Goal: Communication & Community: Answer question/provide support

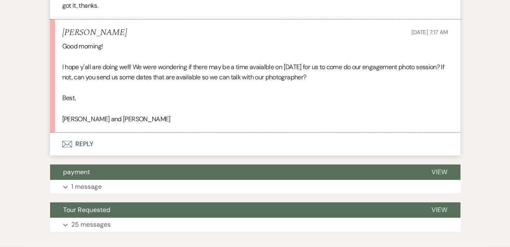
scroll to position [3214, 0]
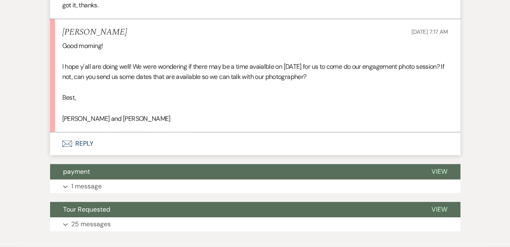
click at [63, 147] on icon "Envelope" at bounding box center [67, 143] width 10 height 7
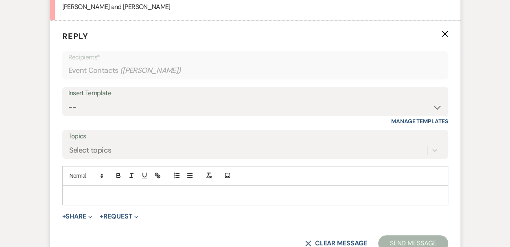
scroll to position [3326, 0]
click at [82, 199] on p at bounding box center [255, 194] width 373 height 9
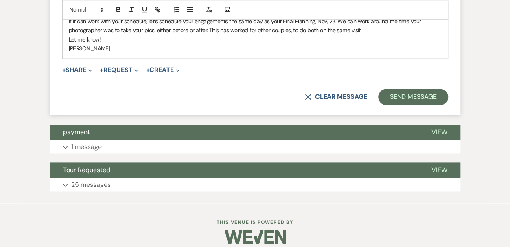
scroll to position [3523, 0]
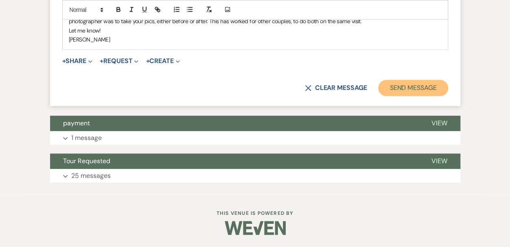
click at [408, 84] on button "Send Message" at bounding box center [413, 88] width 70 height 16
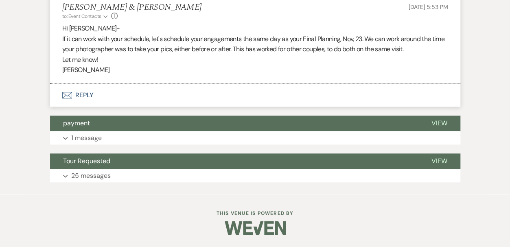
scroll to position [3357, 0]
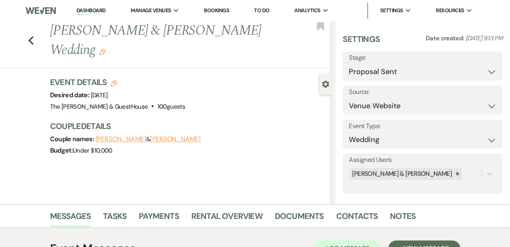
select select "6"
select select "5"
click at [141, 9] on span "Manage Venues" at bounding box center [151, 11] width 40 height 8
click at [103, 6] on li "Dashboard" at bounding box center [90, 10] width 37 height 16
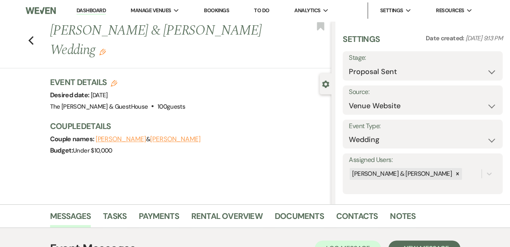
click at [98, 8] on link "Dashboard" at bounding box center [90, 11] width 29 height 8
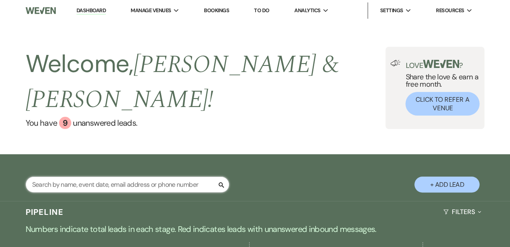
click at [95, 177] on input "text" at bounding box center [127, 185] width 203 height 16
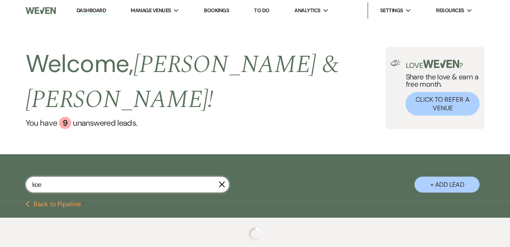
type input "koer"
select select "6"
select select "5"
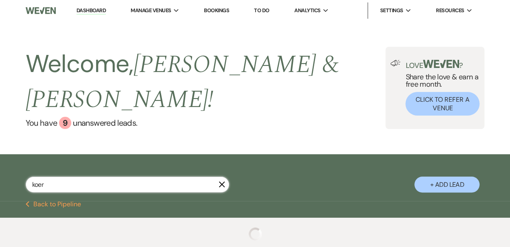
select select "6"
select select "8"
select select "4"
select select "8"
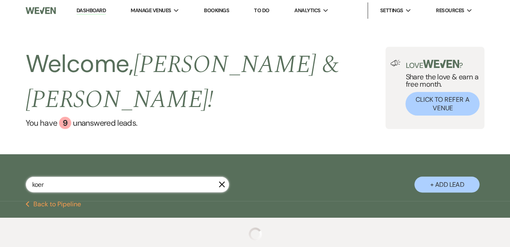
select select "3"
select select "6"
select select "5"
select select "8"
select select "3"
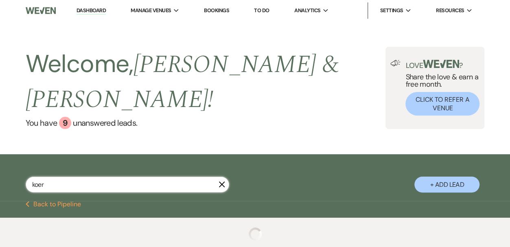
select select "2"
select select "8"
select select "3"
select select "6"
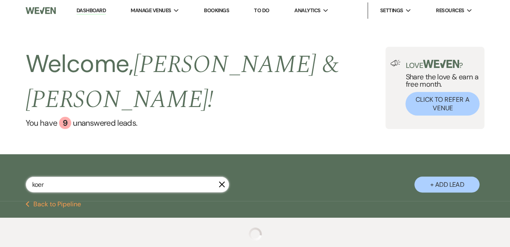
select select "8"
select select "3"
select select "5"
select select "8"
select select "6"
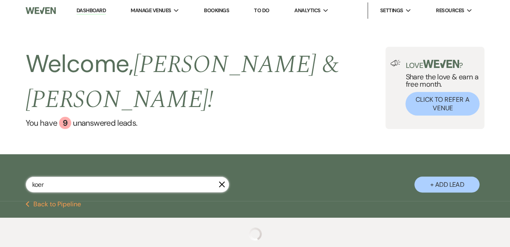
select select "2"
select select "8"
select select "6"
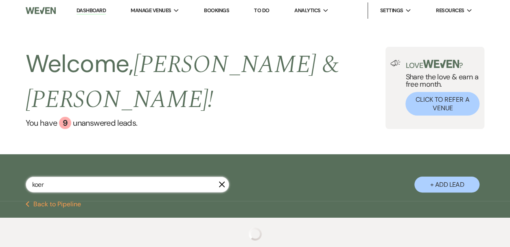
select select "4"
select select "5"
select select "6"
select select "2"
select select "8"
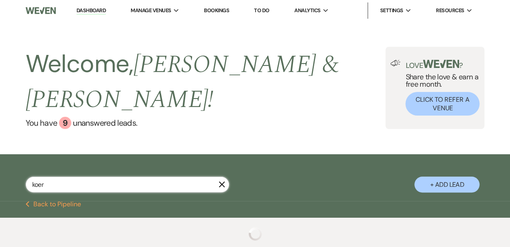
select select "7"
select select "6"
select select "5"
select select "6"
select select "8"
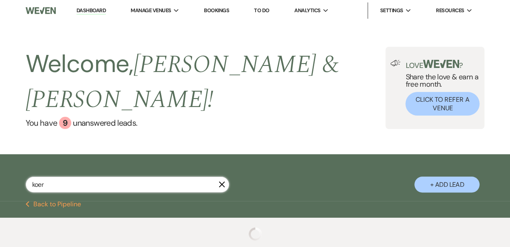
select select "3"
select select "2"
select select "6"
select select "2"
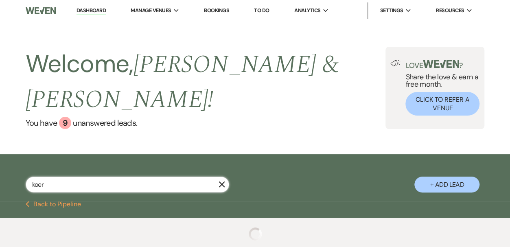
select select "2"
select select "5"
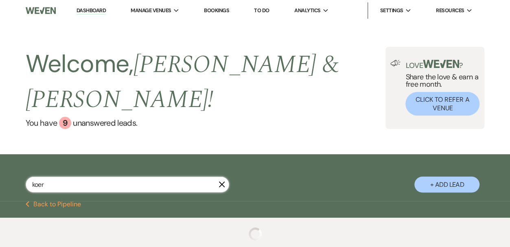
select select "2"
select select "6"
select select "2"
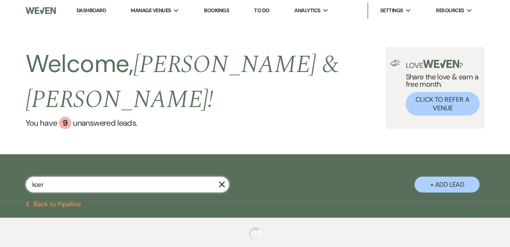
select select "2"
select select "6"
select select "2"
select select "6"
select select "8"
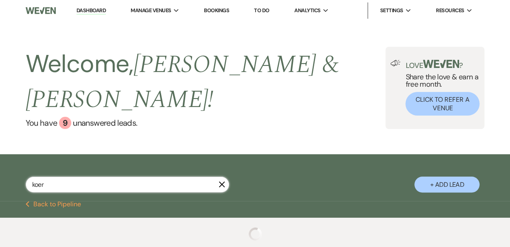
select select "6"
select select "8"
select select "5"
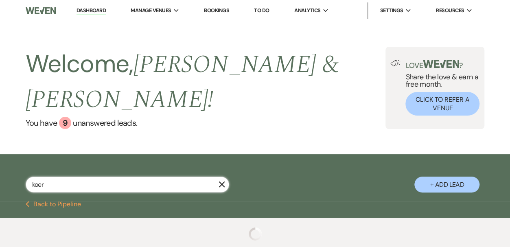
select select "4"
select select "5"
select select "8"
select select "6"
select select "8"
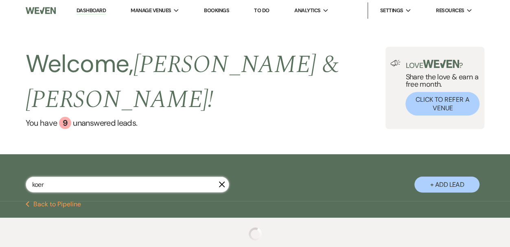
select select "3"
select select "8"
select select "3"
select select "8"
select select "6"
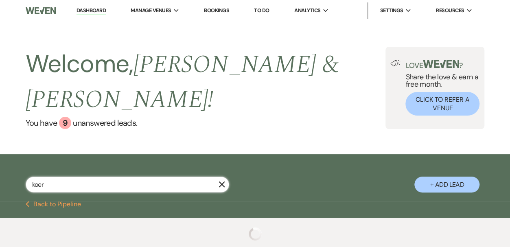
select select "5"
select select "2"
select select "8"
select select "7"
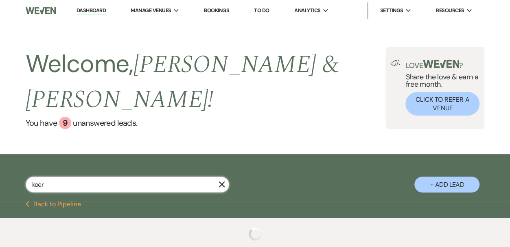
select select "6"
select select "5"
select select "8"
select select "6"
select select "2"
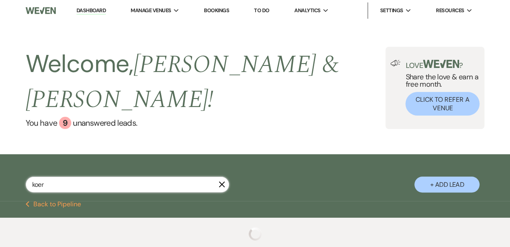
select select "8"
select select "6"
select select "8"
select select "6"
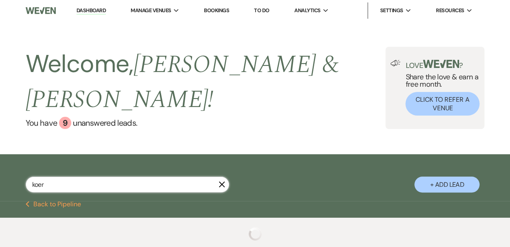
select select "8"
select select "7"
select select "8"
select select "5"
select select "8"
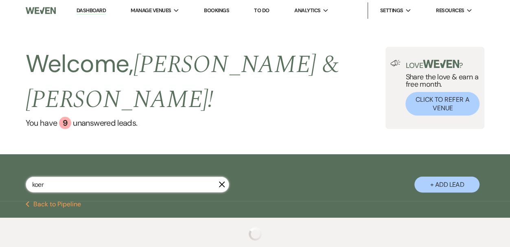
select select "6"
select select "8"
select select "4"
select select "8"
select select "6"
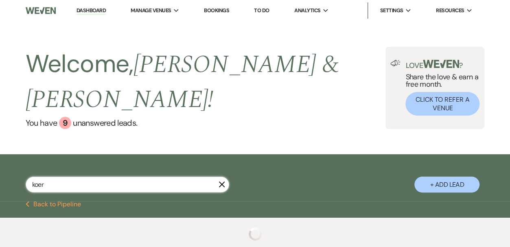
select select "8"
select select "5"
select select "2"
select select "8"
select select "5"
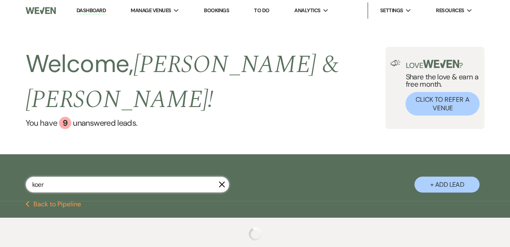
select select "4"
select select "8"
select select "6"
select select "8"
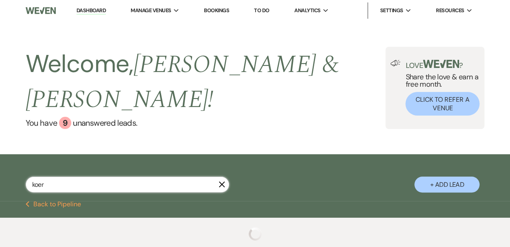
select select "7"
select select "8"
select select "6"
select select "8"
select select "2"
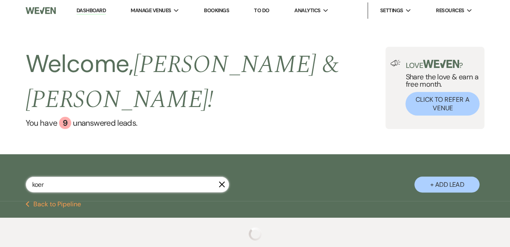
select select "2"
select select "8"
select select "6"
select select "2"
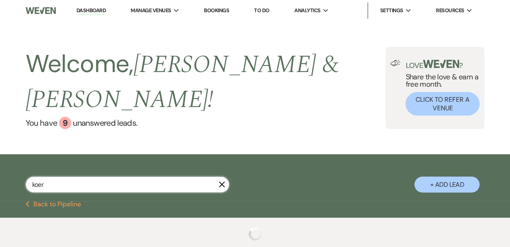
select select "8"
select select "5"
select select "2"
select select "8"
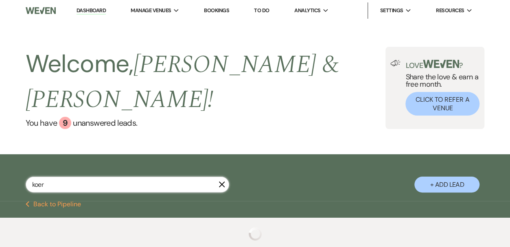
select select "3"
select select "8"
select select "6"
select select "8"
select select "6"
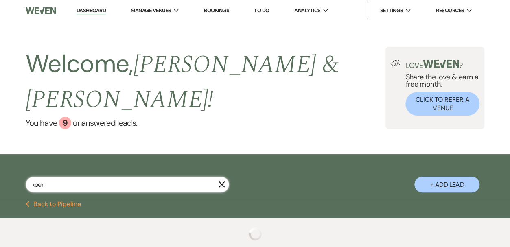
select select "2"
select select "8"
select select "2"
select select "8"
select select "6"
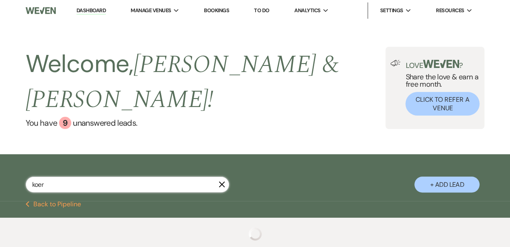
select select "8"
select select "5"
select select "8"
select select "5"
select select "2"
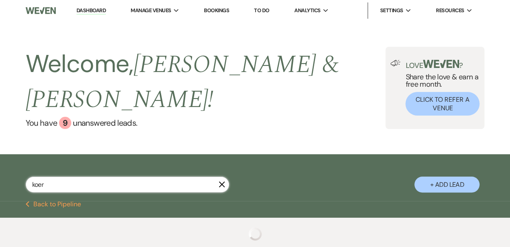
select select "8"
select select "6"
select select "4"
select select "2"
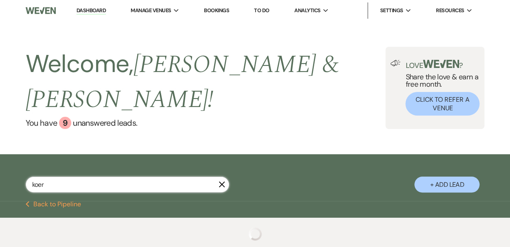
select select "8"
select select "6"
select select "8"
select select "5"
select select "8"
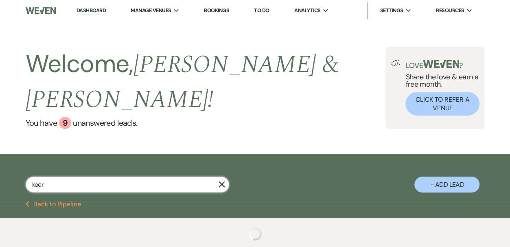
select select "4"
select select "2"
select select "4"
select select "2"
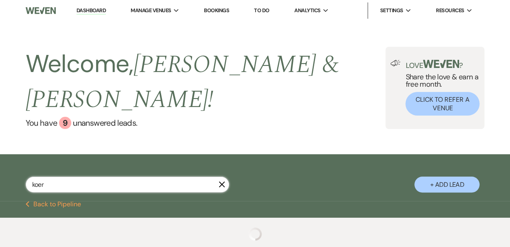
select select "8"
select select "2"
select select "4"
select select "8"
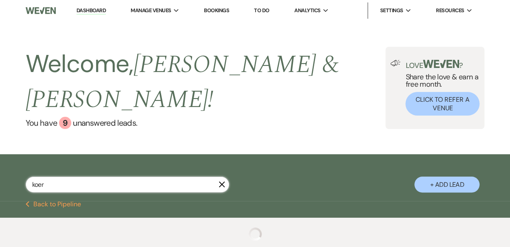
select select "7"
select select "8"
select select "5"
select select "8"
select select "5"
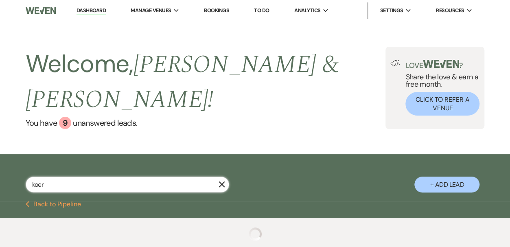
select select "8"
select select "5"
select select "8"
select select "5"
select select "8"
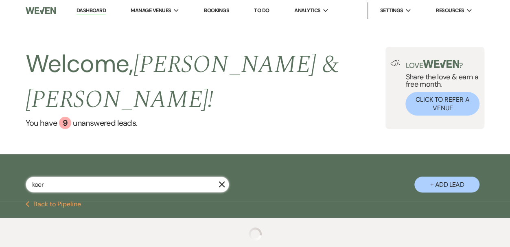
select select "1"
select select "8"
select select "1"
select select "8"
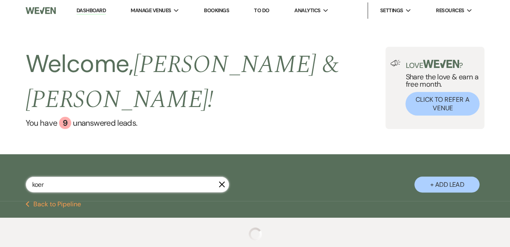
select select "5"
select select "8"
select select "5"
select select "2"
select select "8"
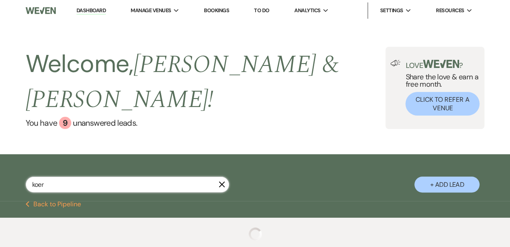
select select "6"
select select "8"
select select "6"
select select "8"
select select "6"
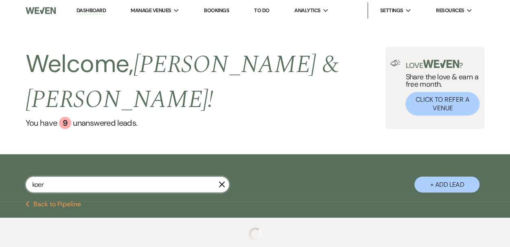
select select "8"
select select "5"
select select "8"
select select "5"
select select "8"
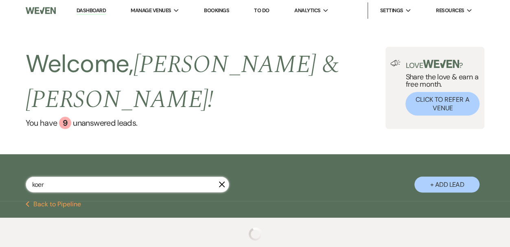
select select "4"
select select "8"
select select "1"
select select "8"
select select "6"
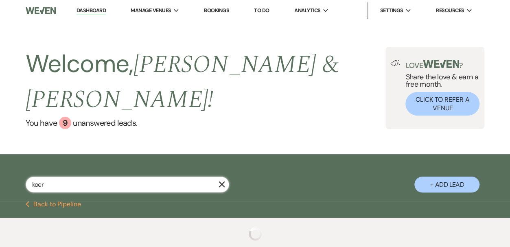
select select "8"
select select "5"
select select "8"
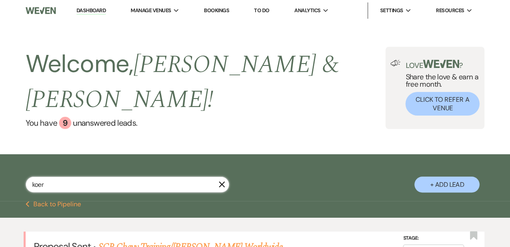
scroll to position [35, 0]
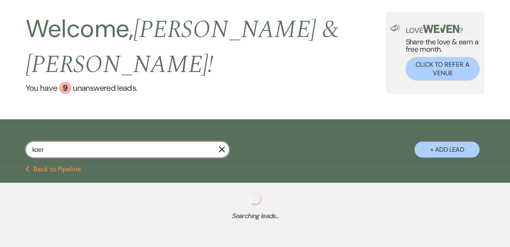
scroll to position [51, 0]
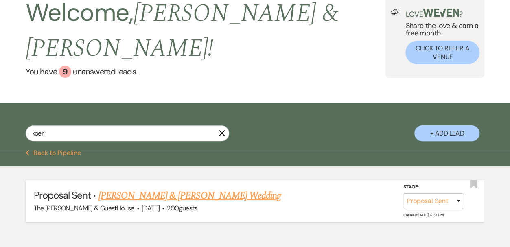
click at [112, 188] on link "Caden Koerbacher & Tara Stewart's Wedding" at bounding box center [189, 195] width 182 height 15
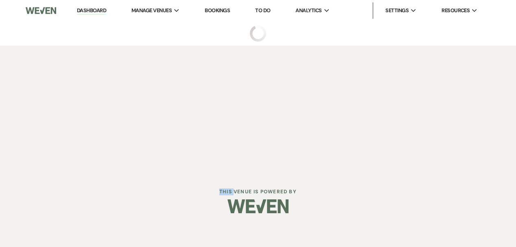
click at [112, 175] on div "Dashboard Manage Venues Expand The Madelyn Venue & GuestHouse Bookings To Do An…" at bounding box center [258, 112] width 516 height 225
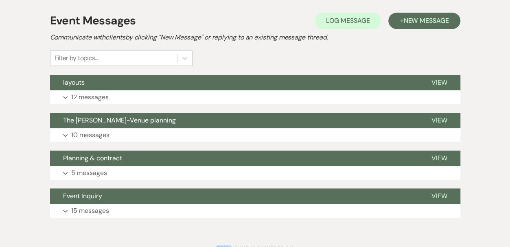
scroll to position [239, 0]
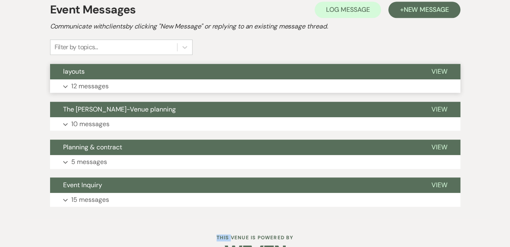
click at [102, 81] on p "12 messages" at bounding box center [89, 86] width 37 height 11
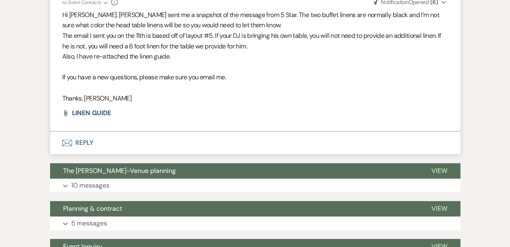
scroll to position [1660, 0]
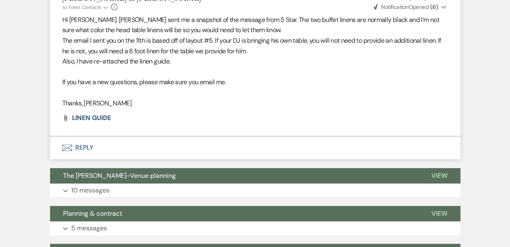
click at [68, 144] on icon "Envelope" at bounding box center [67, 147] width 10 height 7
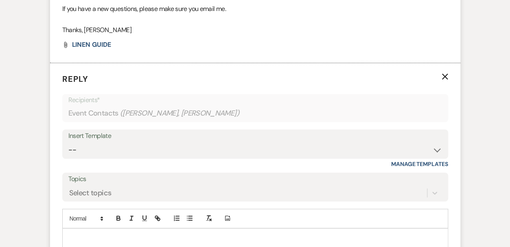
scroll to position [1734, 0]
click at [153, 233] on p at bounding box center [255, 237] width 373 height 9
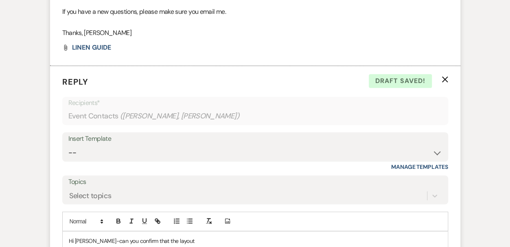
scroll to position [1760, 0]
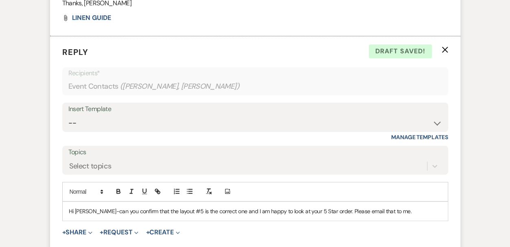
click at [98, 207] on p "Hi Jessica-can you confirm that the layout #5 is the correct one and I am happy…" at bounding box center [255, 211] width 373 height 9
click at [392, 207] on p "Hi Jessica-Can you confirm that the layout #5 is the correct one and I am happy…" at bounding box center [255, 211] width 373 height 9
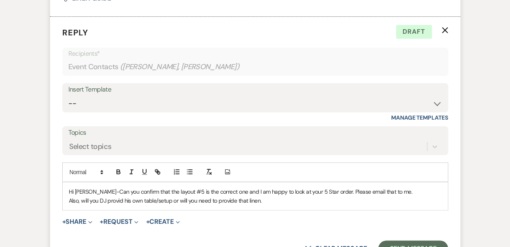
scroll to position [1780, 0]
click at [263, 196] on p "Also, will you DJ provid his own table/setup or will you need to provide that l…" at bounding box center [255, 200] width 373 height 9
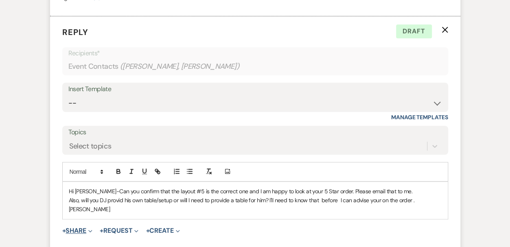
click at [74, 227] on button "+ Share Expand" at bounding box center [77, 230] width 31 height 7
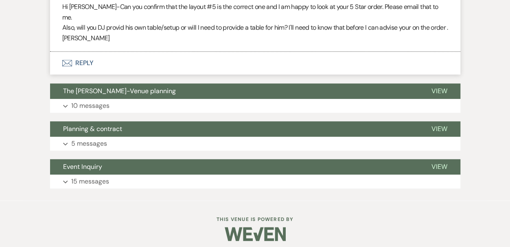
scroll to position [1806, 0]
